Goal: Task Accomplishment & Management: Complete application form

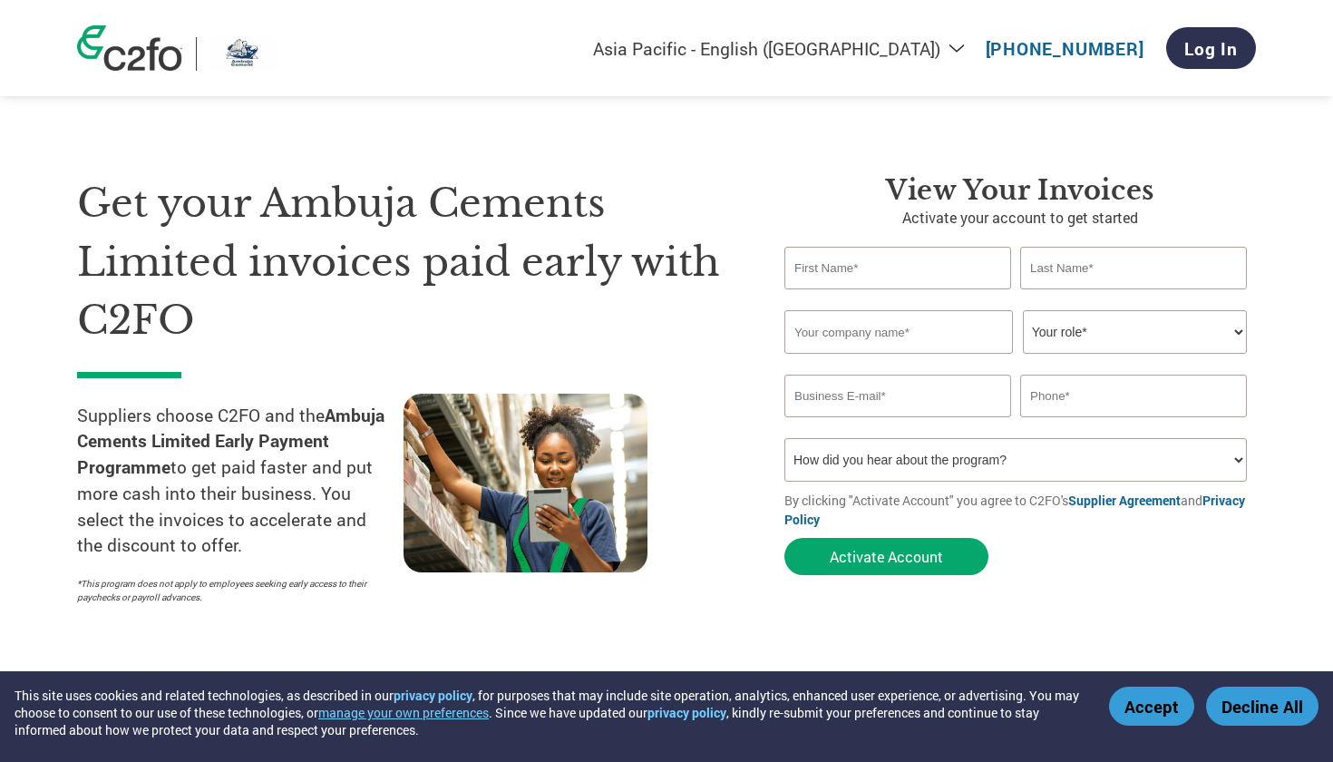
select select "en-IN"
type input "[PERSON_NAME]"
type input "[PERSON_NAME] [PERSON_NAME]"
select select "OWNER_FOUNDER"
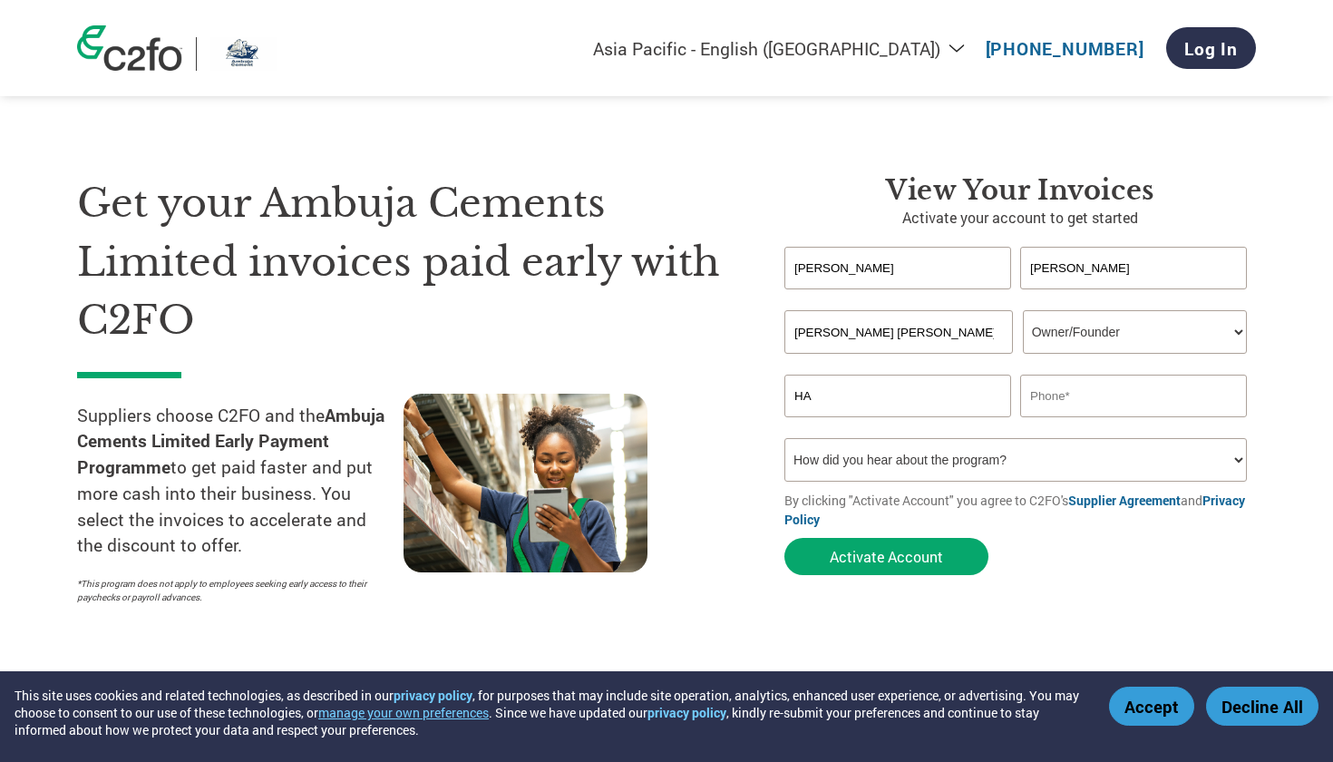
type input "H"
type input "[EMAIL_ADDRESS][DOMAIN_NAME]"
type input "8806588056"
select select "Other"
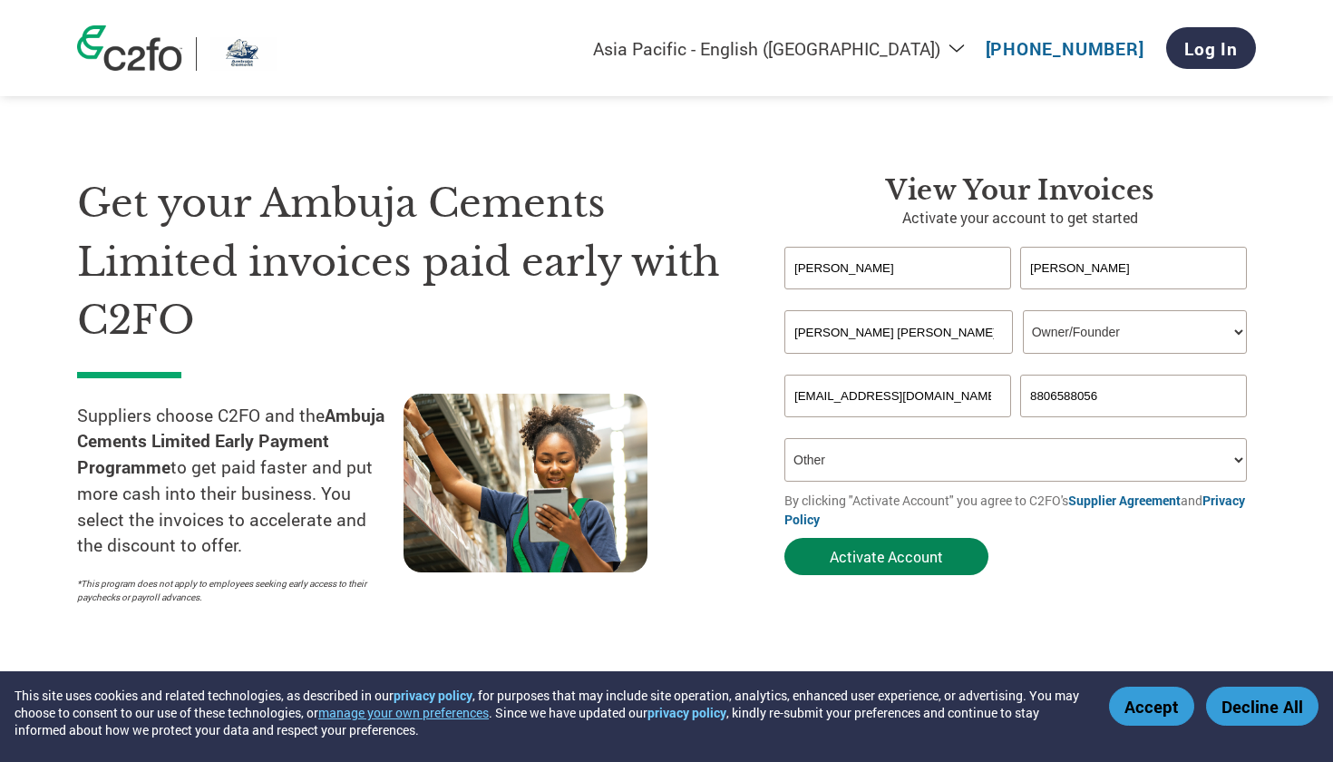
click at [861, 564] on button "Activate Account" at bounding box center [886, 556] width 204 height 37
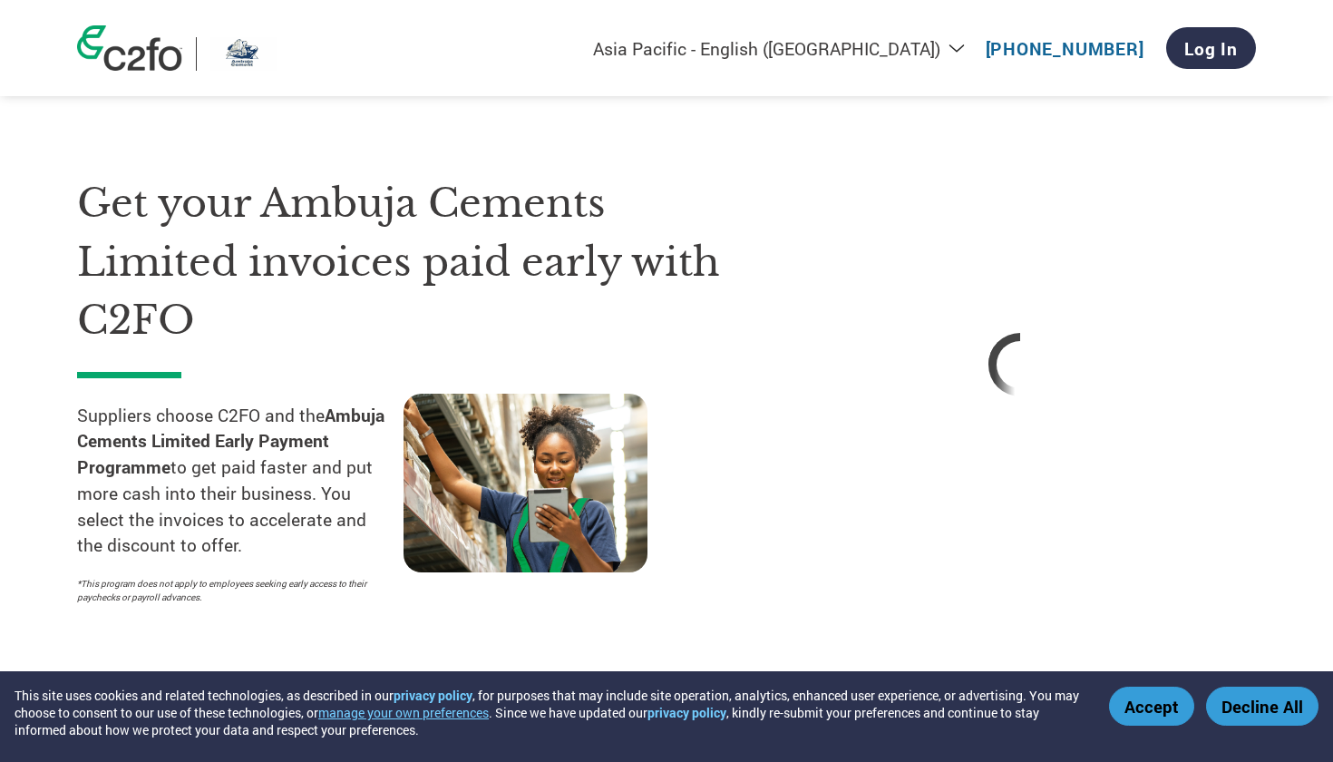
select select "OWNER_FOUNDER"
select select "Other"
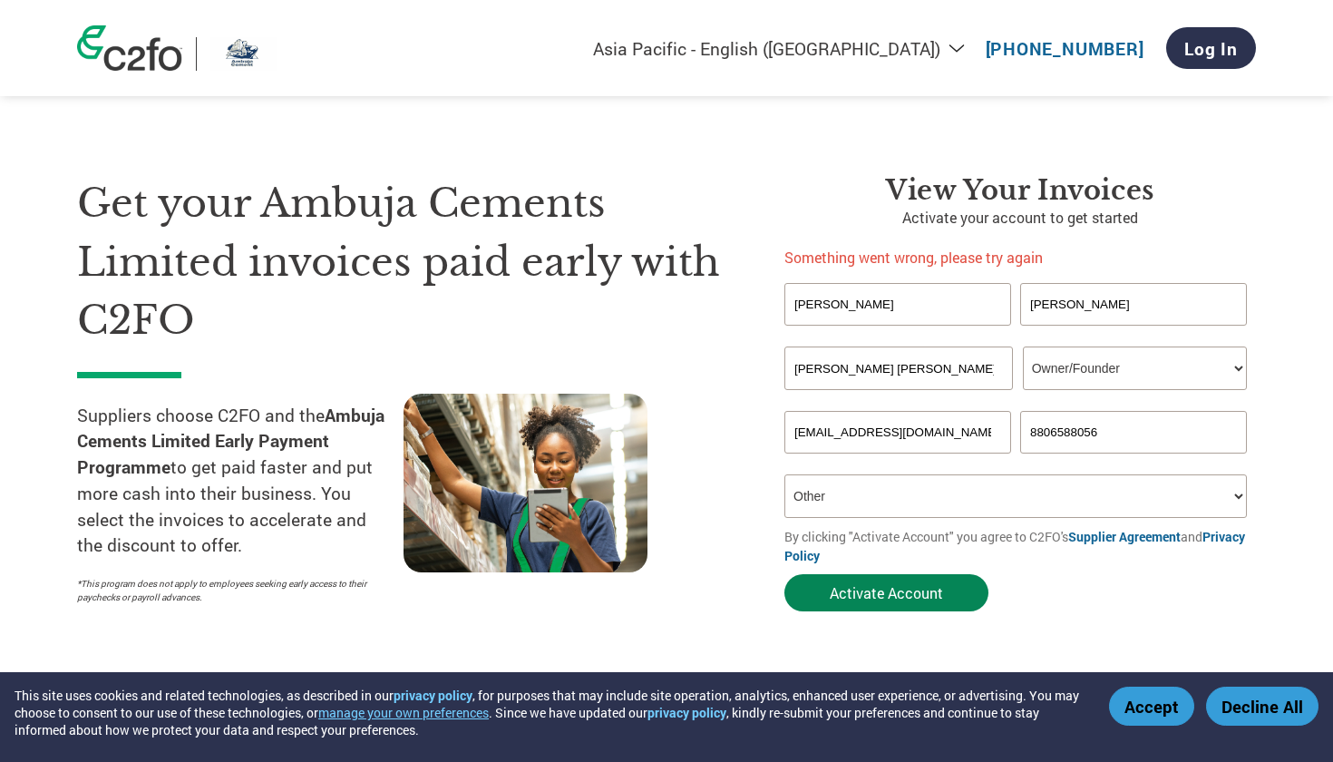
click at [849, 599] on button "Activate Account" at bounding box center [886, 592] width 204 height 37
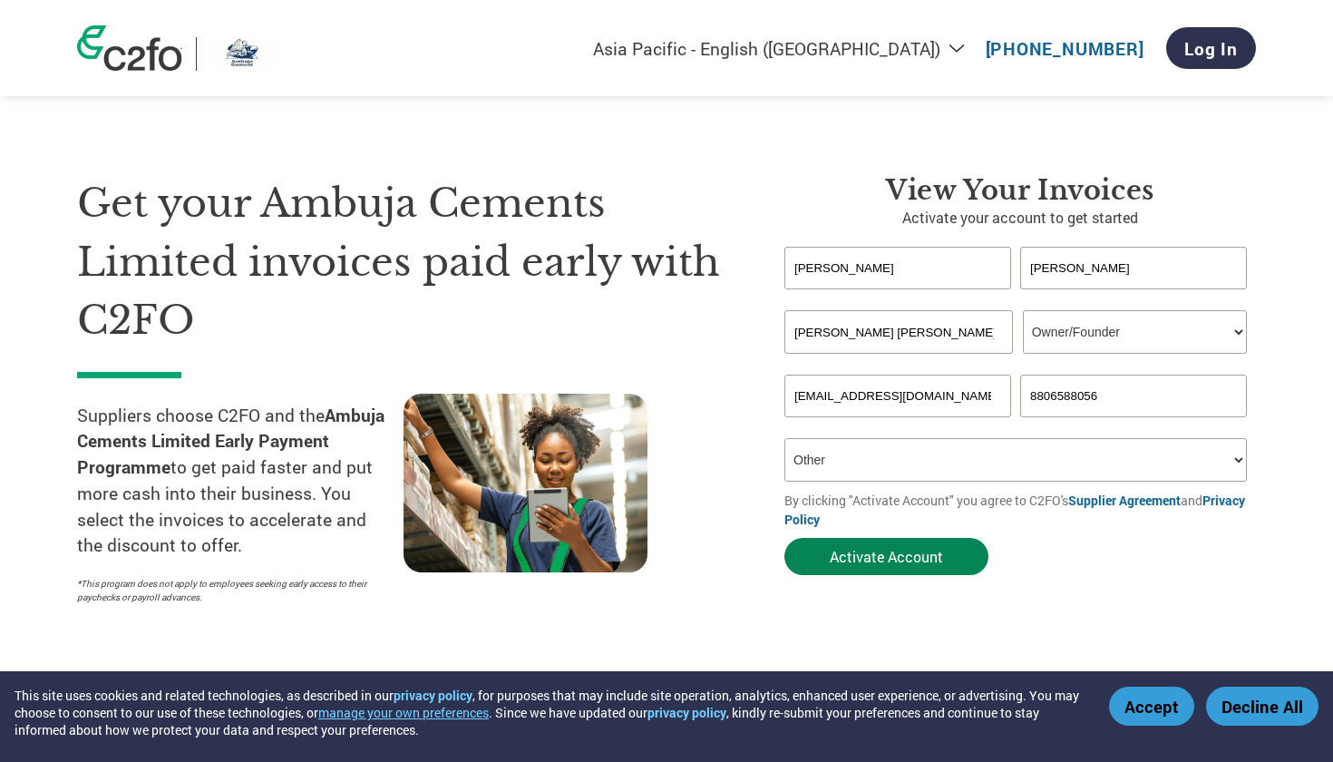
type input "[PERSON_NAME]"
click at [886, 545] on button "Activate Account" at bounding box center [886, 556] width 204 height 37
click at [886, 551] on button "Activate Account" at bounding box center [886, 556] width 204 height 37
click at [1177, 709] on button "Accept" at bounding box center [1151, 706] width 85 height 39
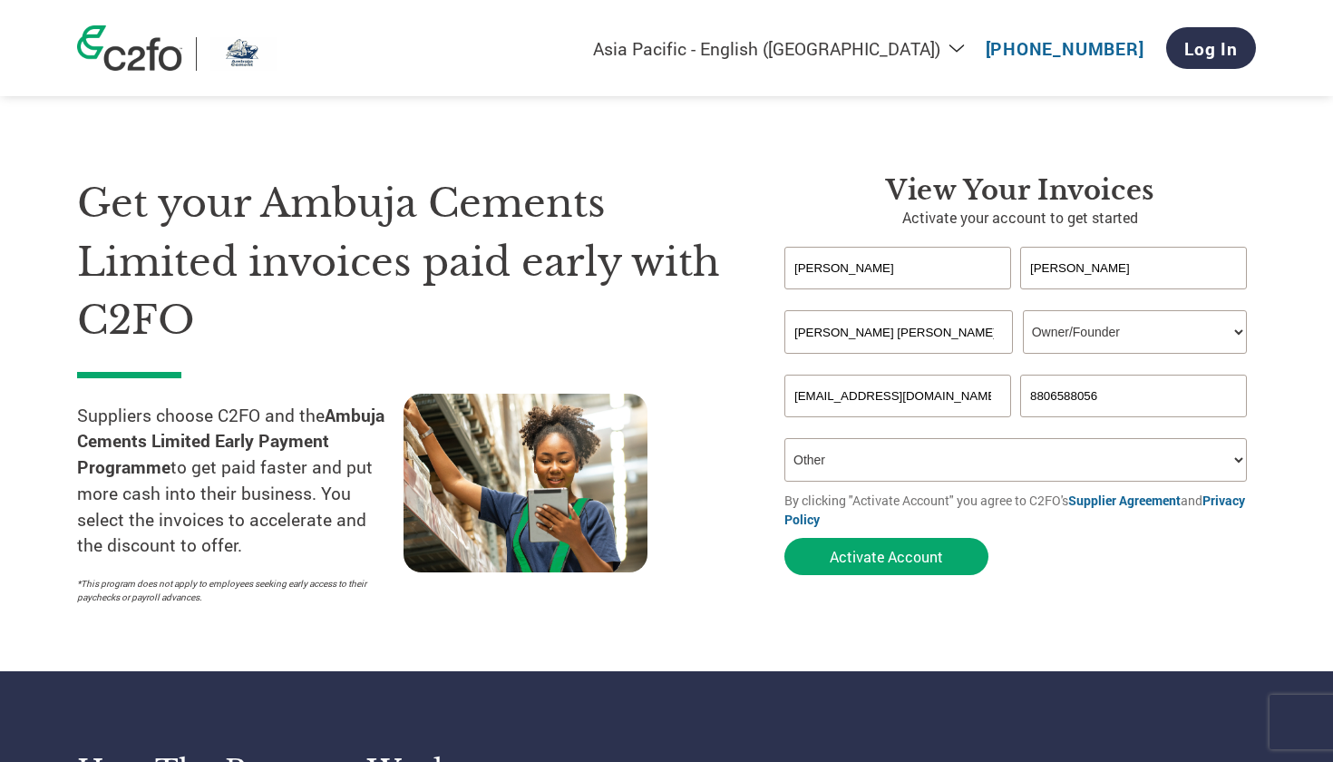
select select "Family/Friend/Acquaintance"
click at [862, 564] on button "Activate Account" at bounding box center [886, 556] width 204 height 37
click at [886, 559] on button "Activate Account" at bounding box center [886, 556] width 204 height 37
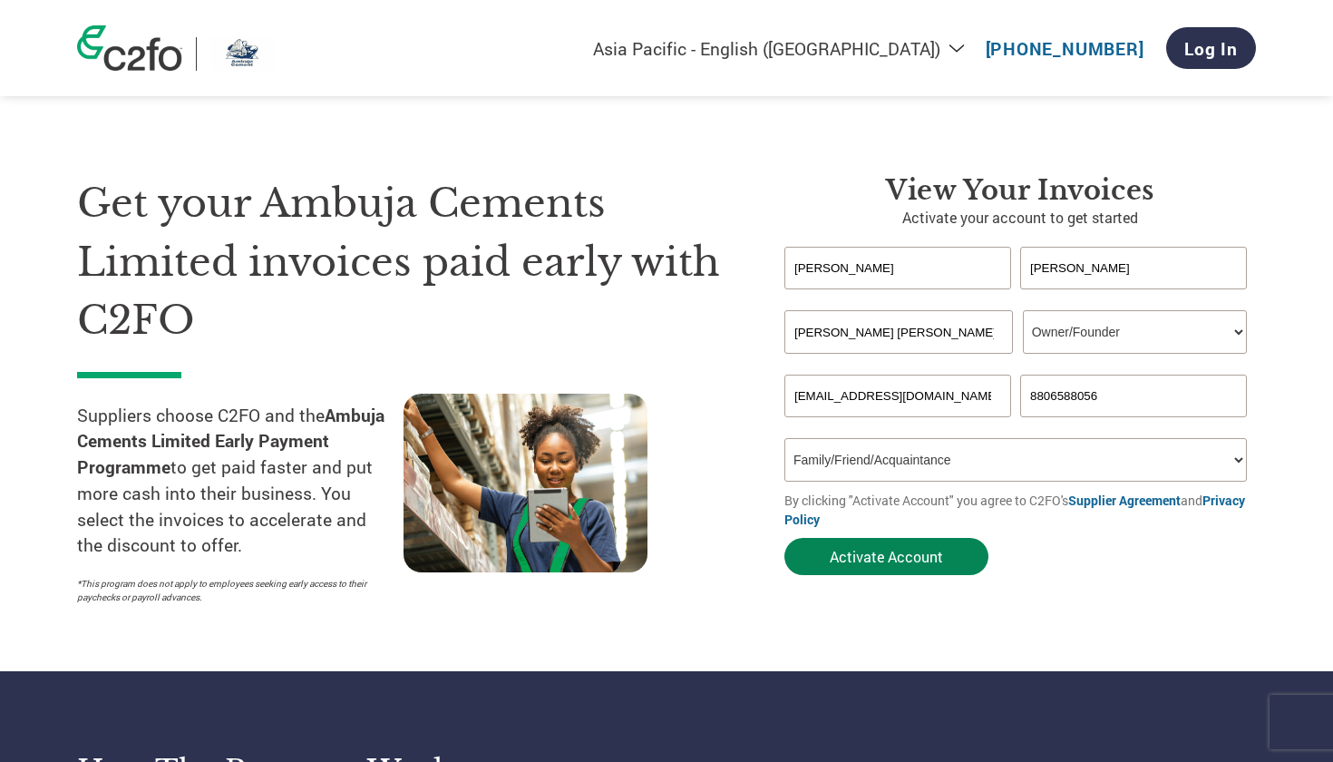
click at [847, 561] on button "Activate Account" at bounding box center [886, 556] width 204 height 37
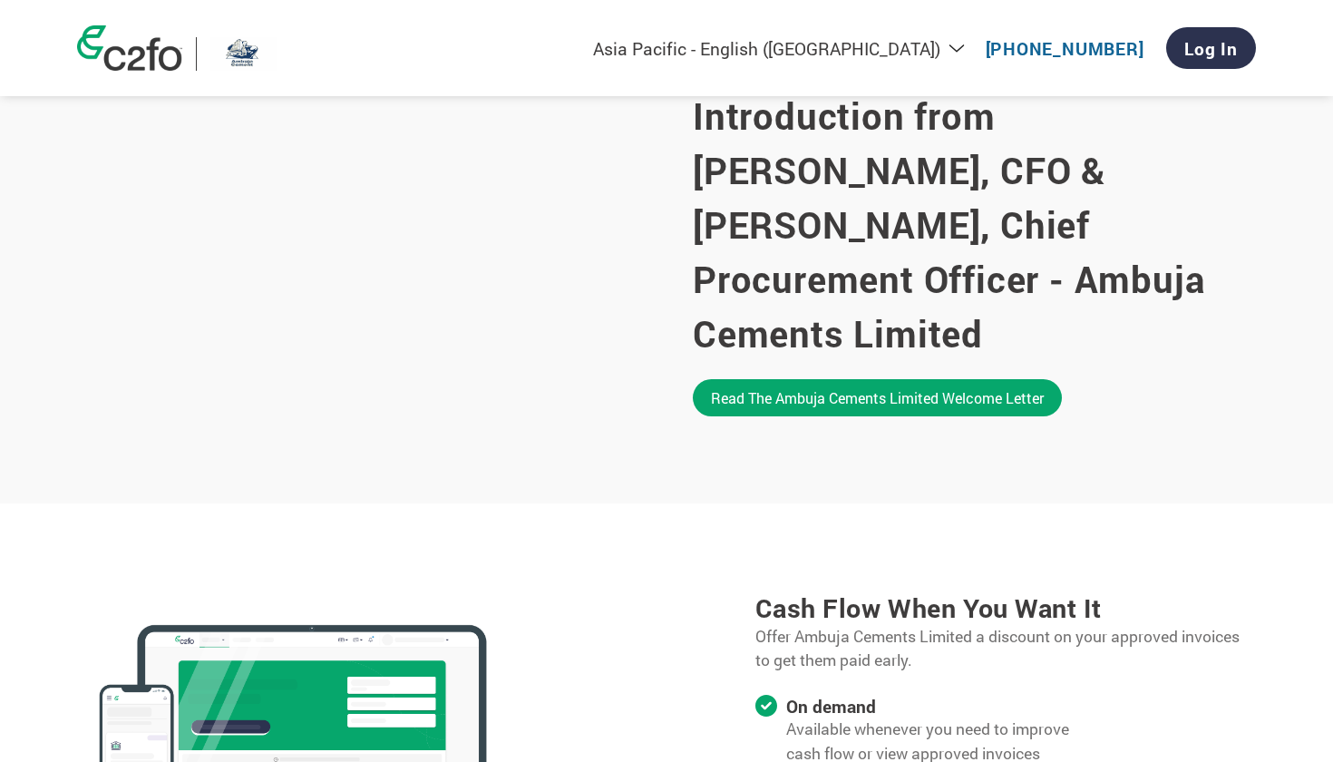
scroll to position [1170, 0]
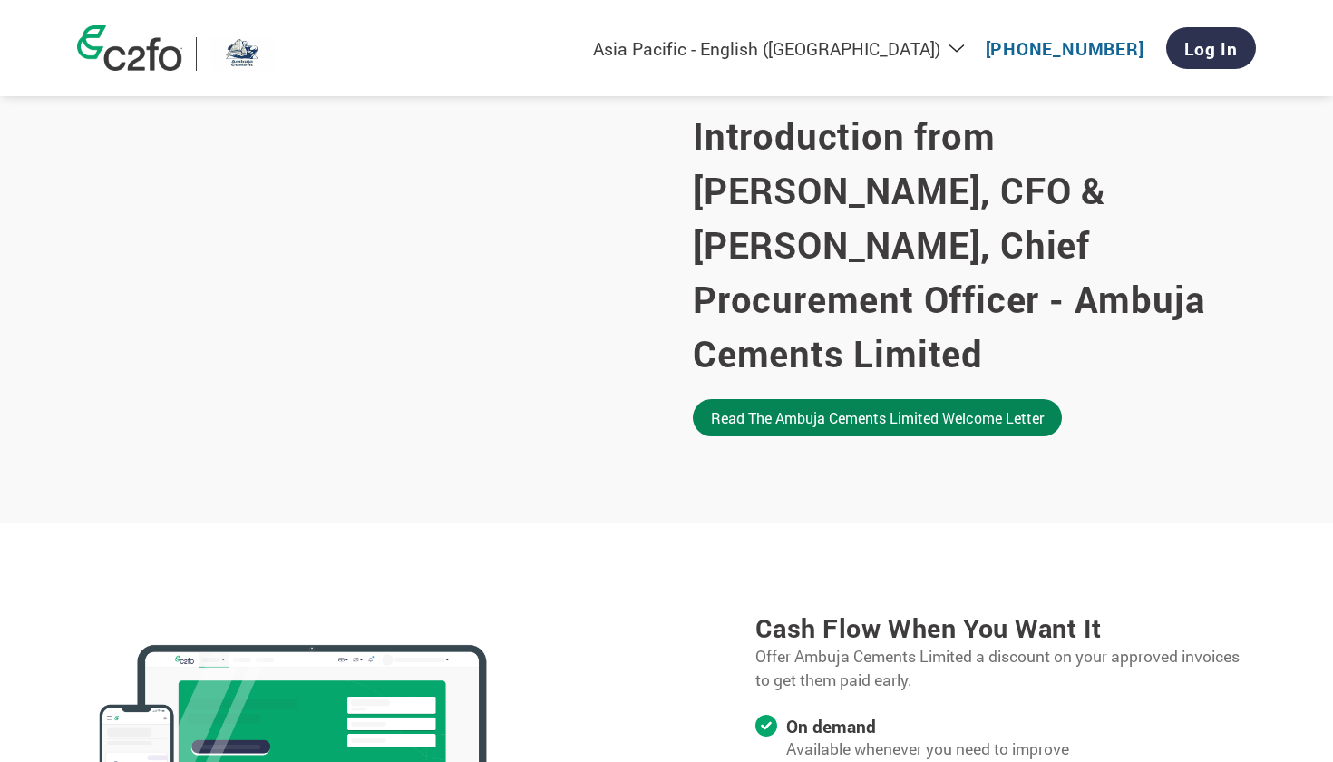
click at [930, 408] on link "Read the Ambuja Cements Limited welcome letter" at bounding box center [877, 417] width 369 height 37
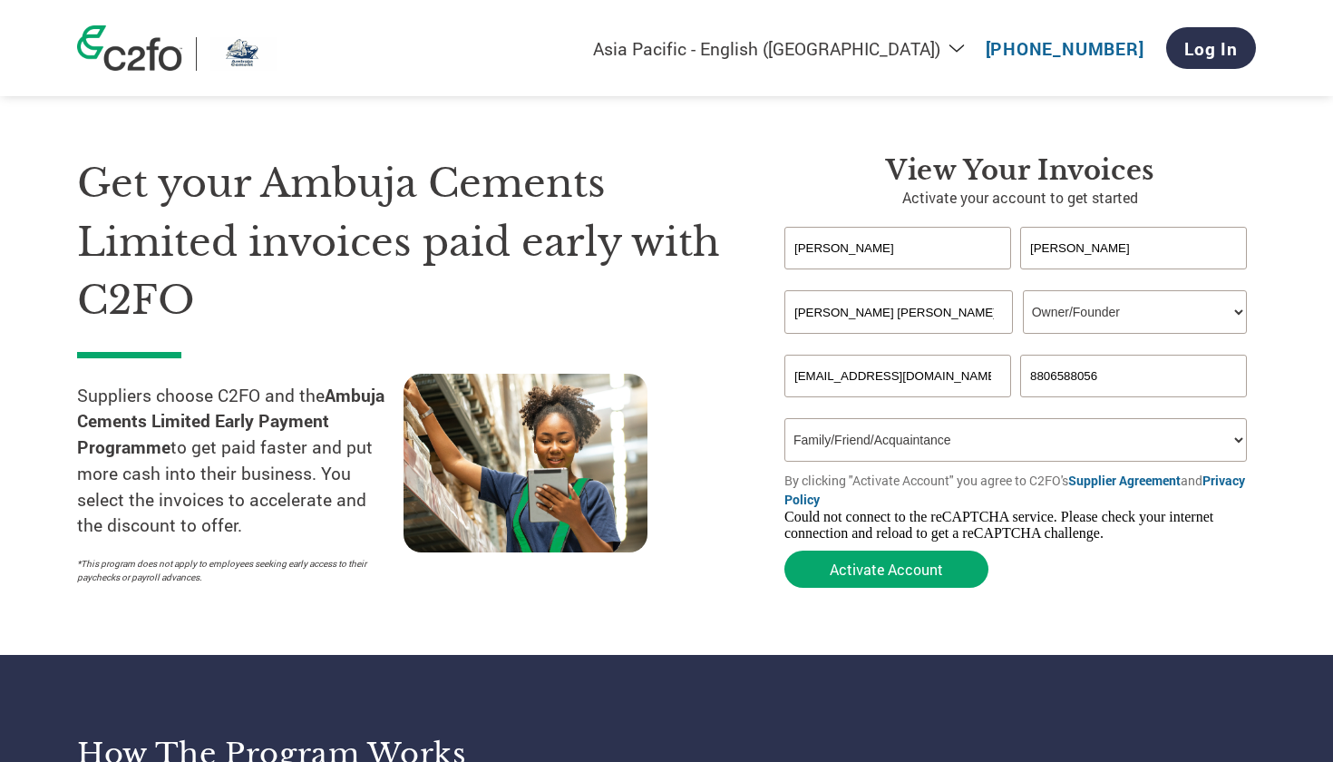
scroll to position [3, 0]
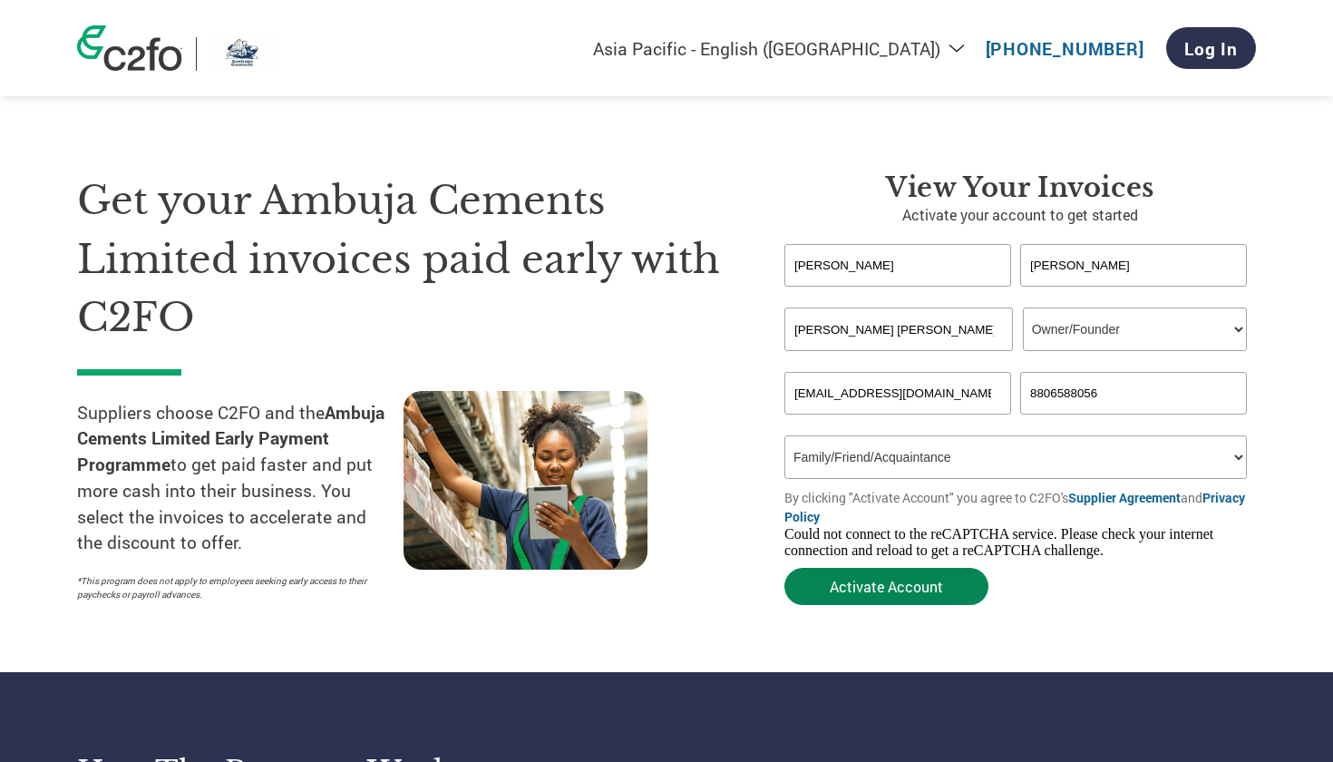
click at [867, 580] on button "Activate Account" at bounding box center [886, 586] width 204 height 37
click at [868, 588] on button "Activate Account" at bounding box center [886, 586] width 204 height 37
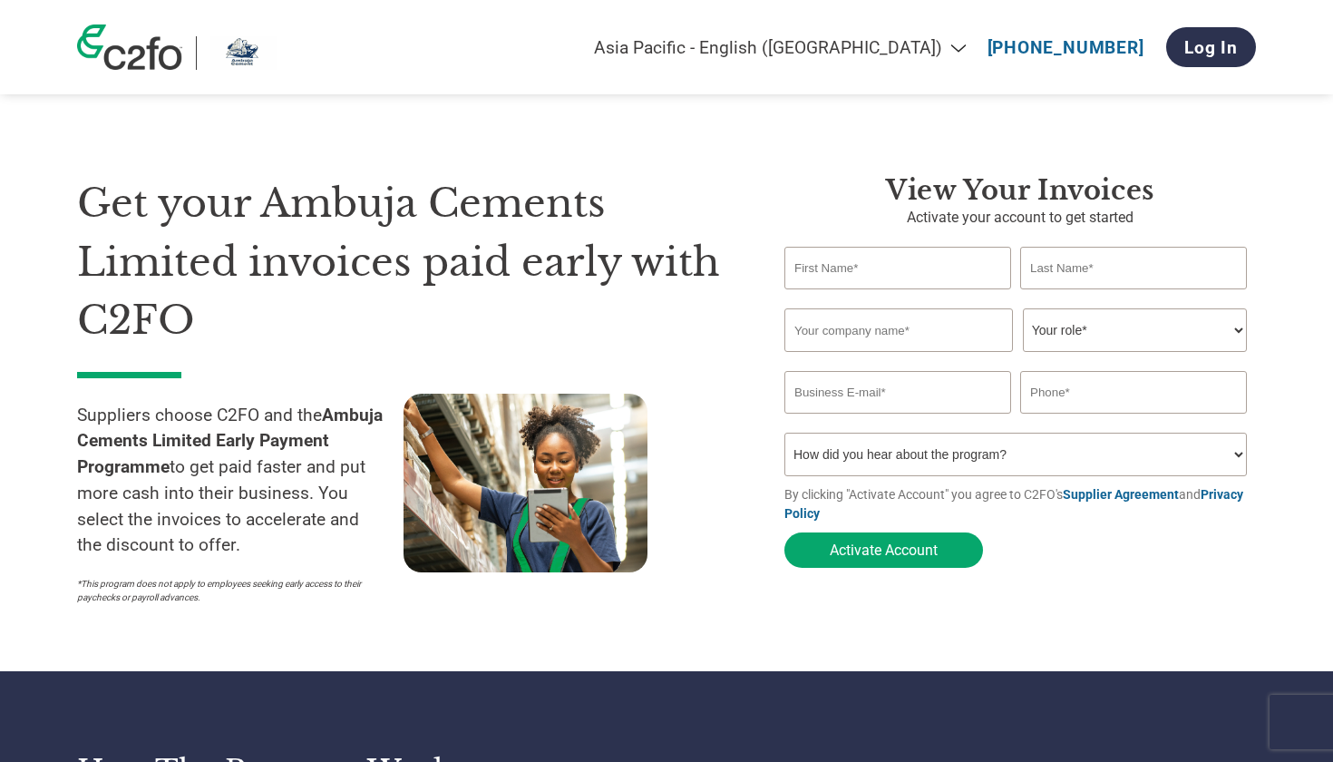
select select "en-IN"
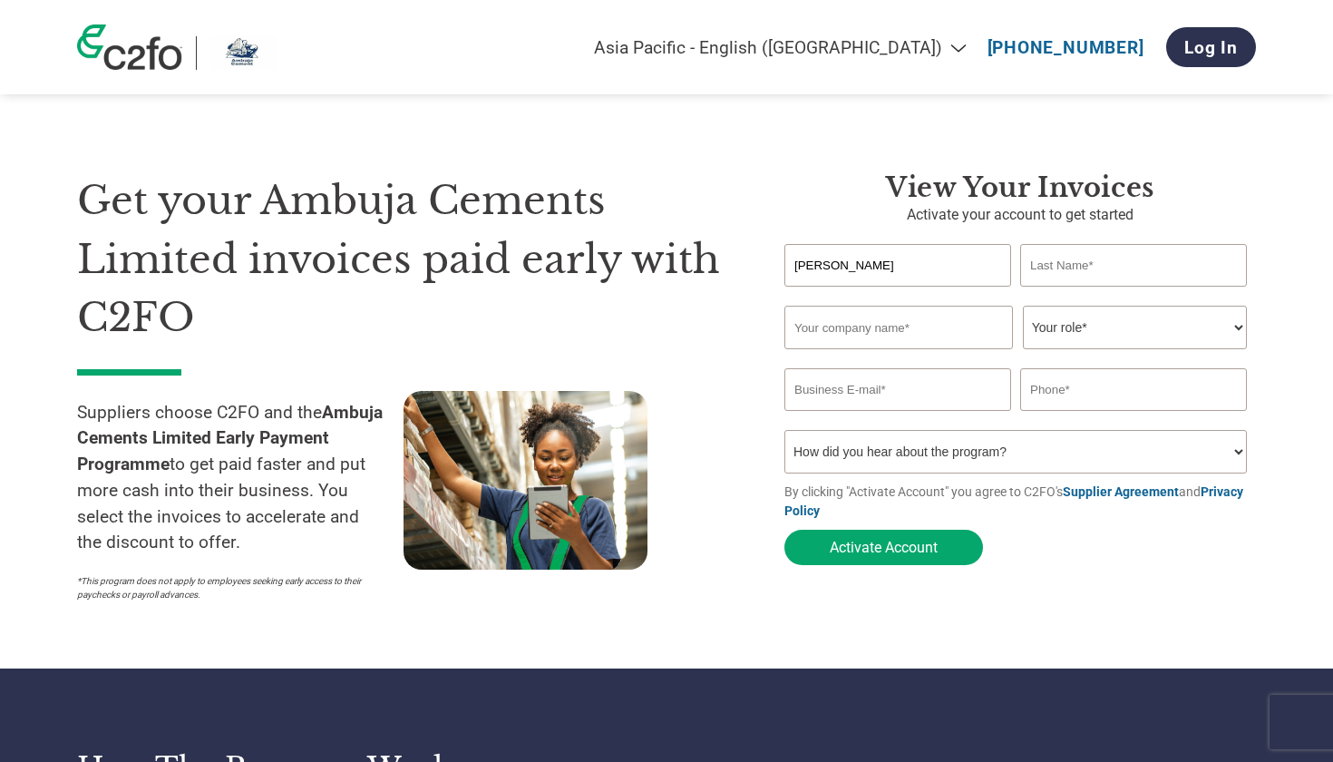
type input "[PERSON_NAME]"
type input "[PERSON_NAME] [PERSON_NAME]"
select select "OWNER_FOUNDER"
type input "[EMAIL_ADDRESS][DOMAIN_NAME]"
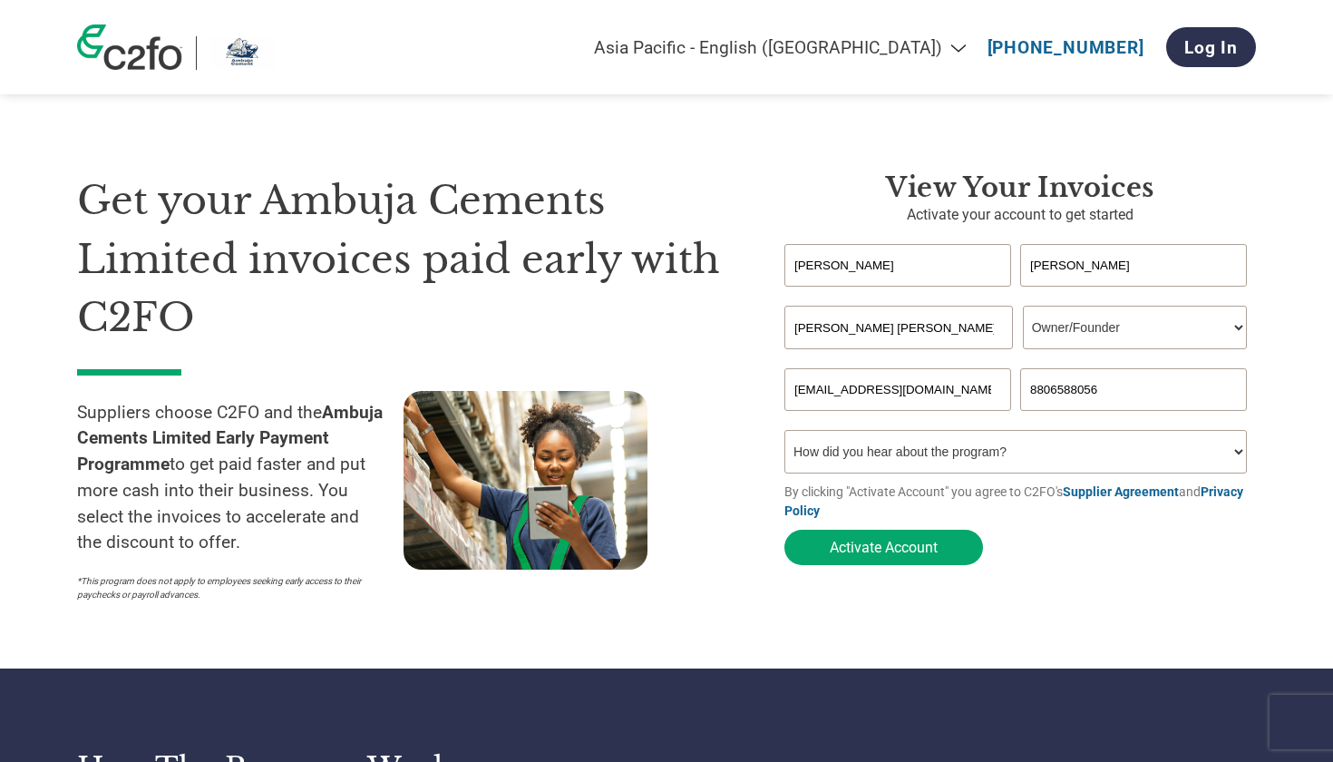
type input "8806588056"
select select "Family/Friend/Acquaintance"
click at [941, 546] on button "Activate Account" at bounding box center [883, 547] width 199 height 35
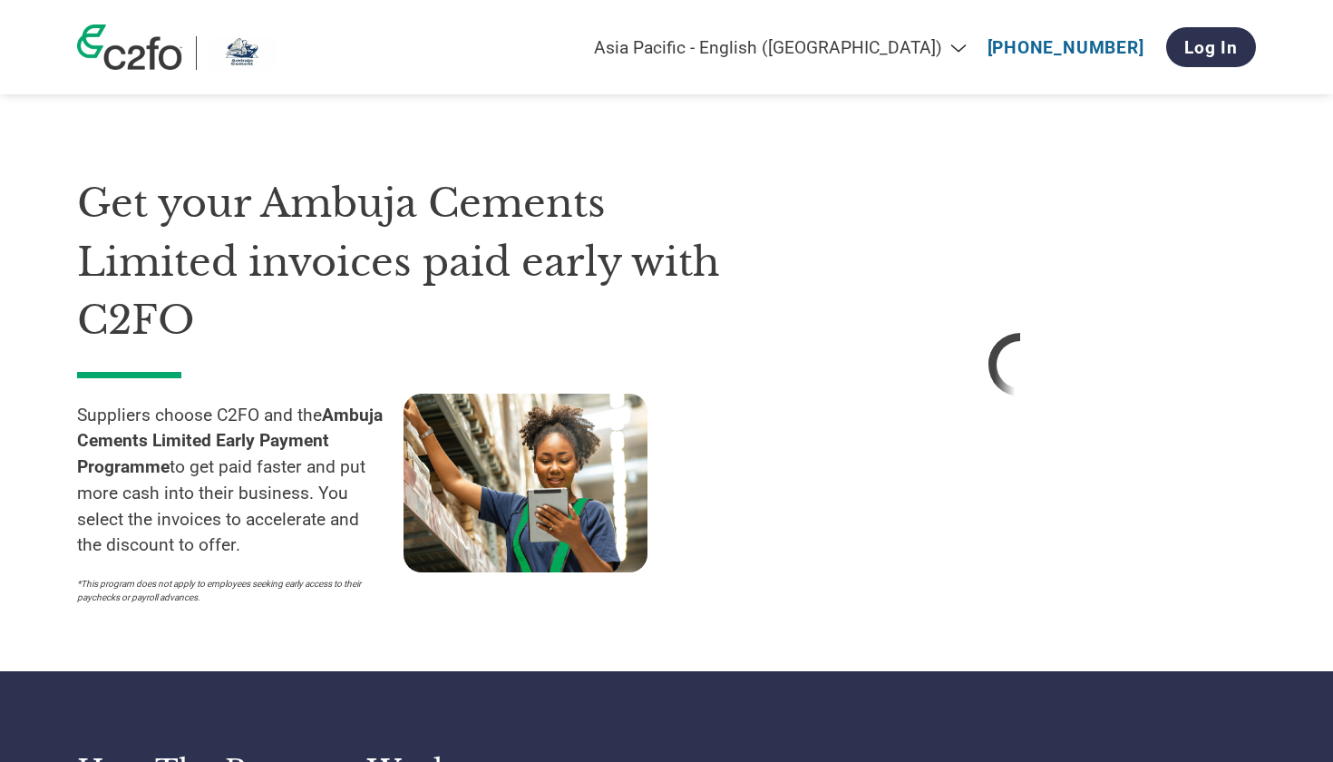
select select "en-IN"
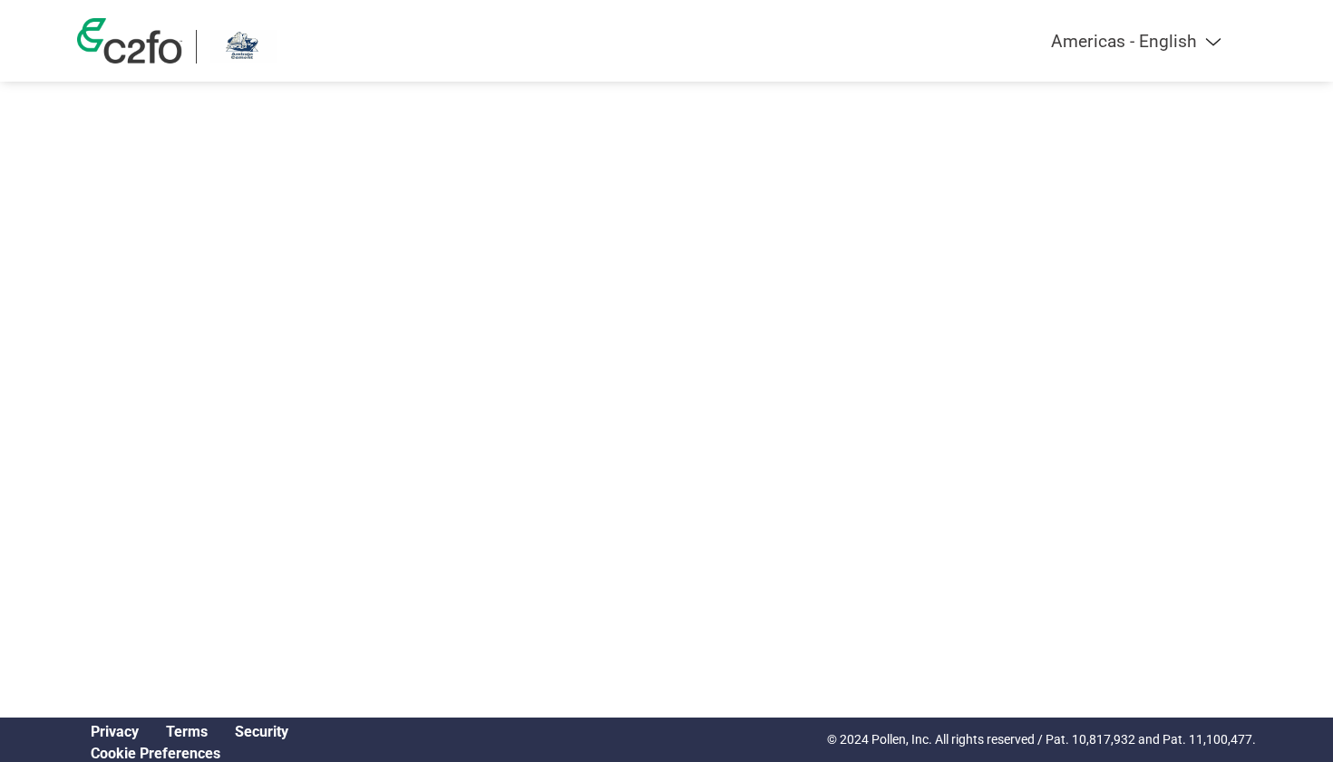
select select "en-IN"
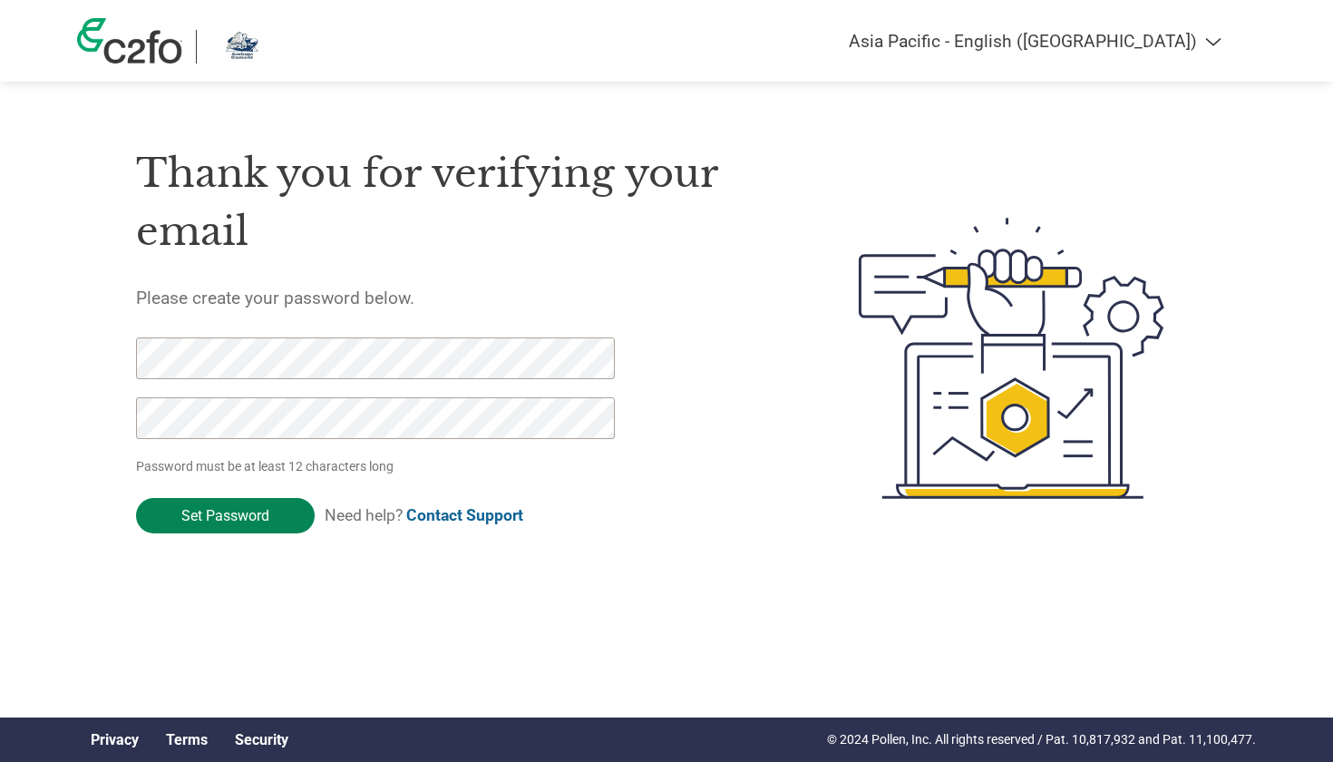
click at [192, 511] on input "Set Password" at bounding box center [225, 515] width 179 height 35
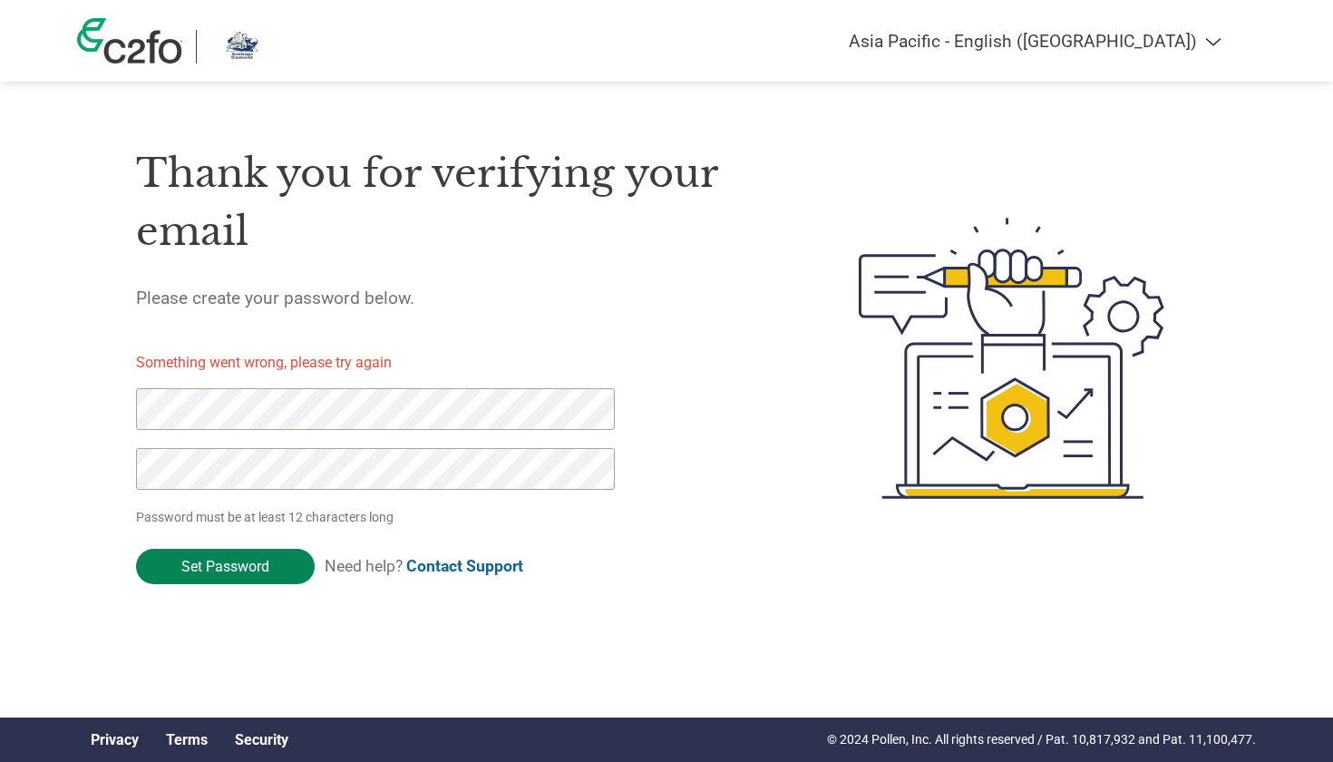
click at [250, 565] on input "Set Password" at bounding box center [225, 566] width 179 height 35
click at [218, 567] on input "Set Password" at bounding box center [225, 566] width 179 height 35
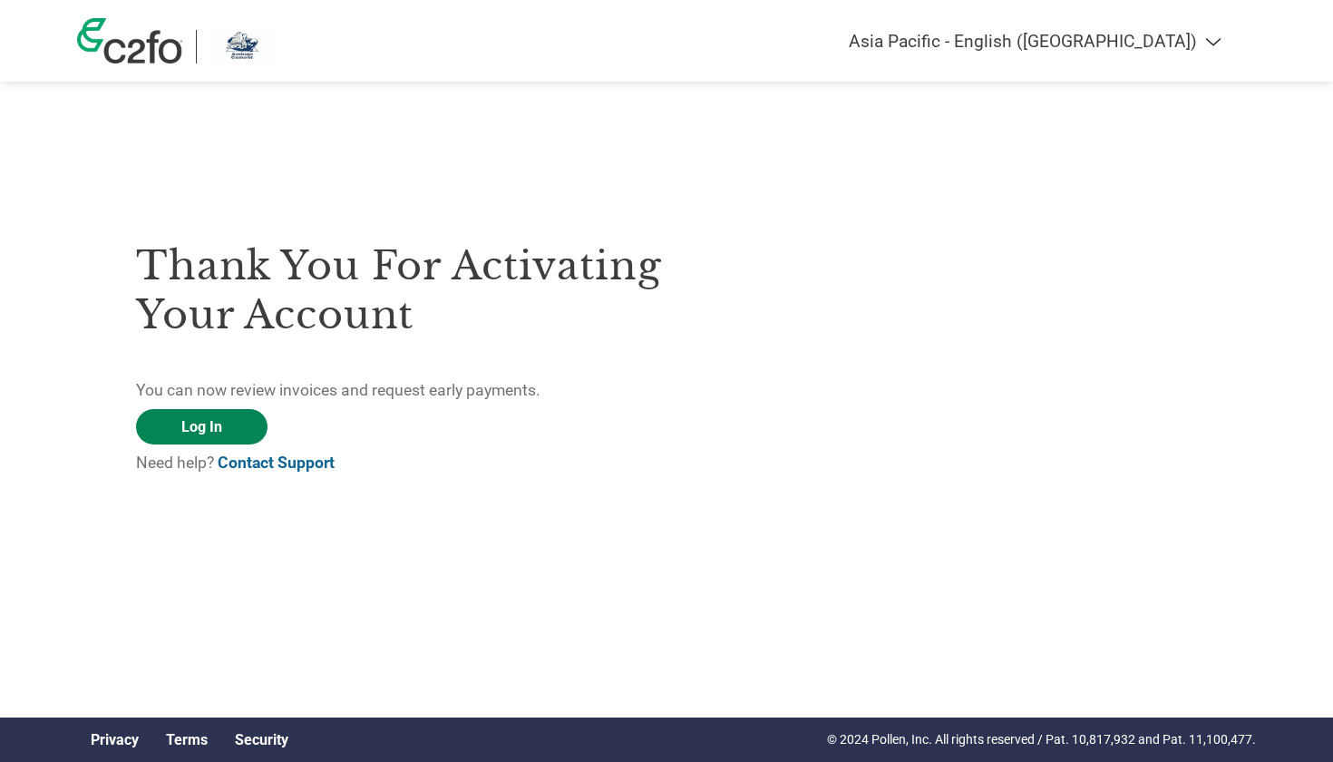
click at [181, 430] on link "Log In" at bounding box center [202, 426] width 132 height 35
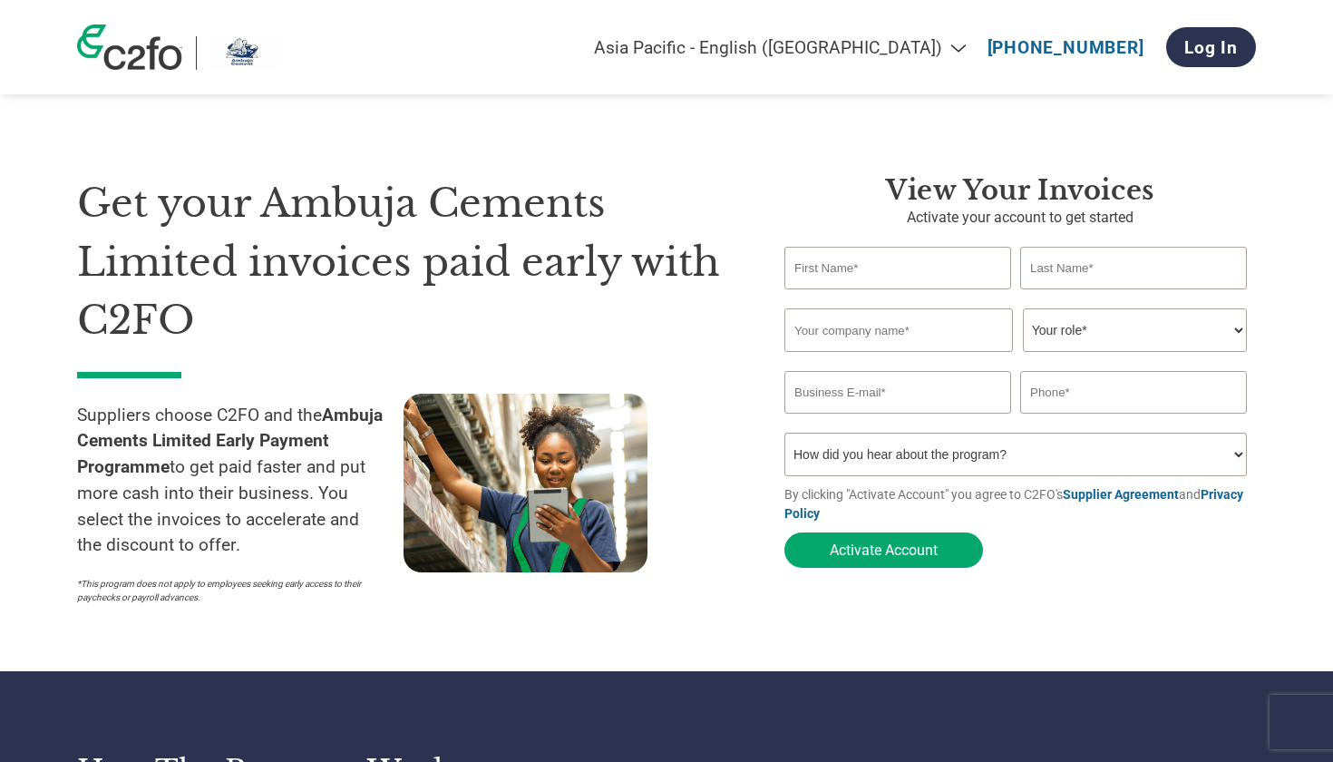
select select "en-IN"
click at [1224, 71] on div "Americas - English Américas - Español Américas - Português Amériques - Français…" at bounding box center [898, 47] width 716 height 58
click at [1215, 34] on link "Log In" at bounding box center [1211, 47] width 90 height 40
